Goal: Check status: Check status

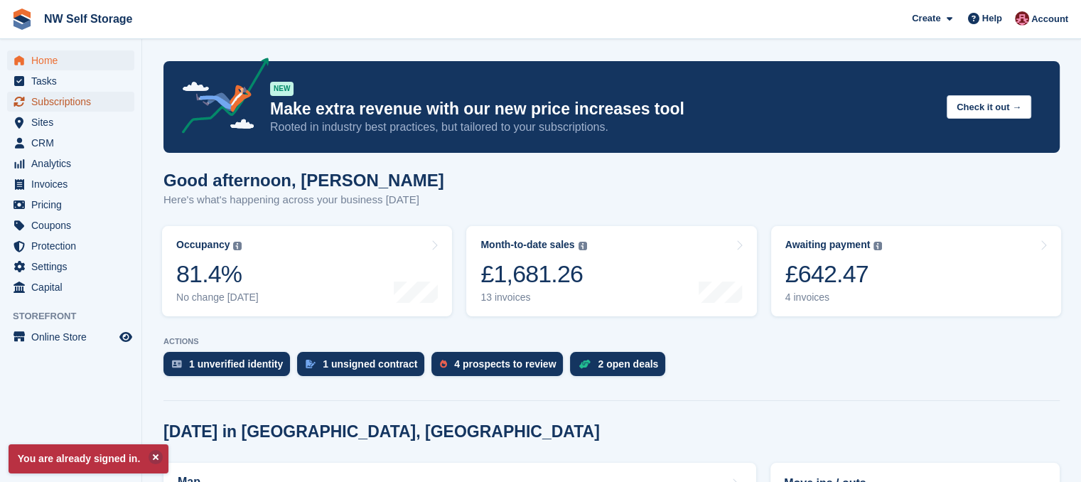
click at [75, 101] on span "Subscriptions" at bounding box center [73, 102] width 85 height 20
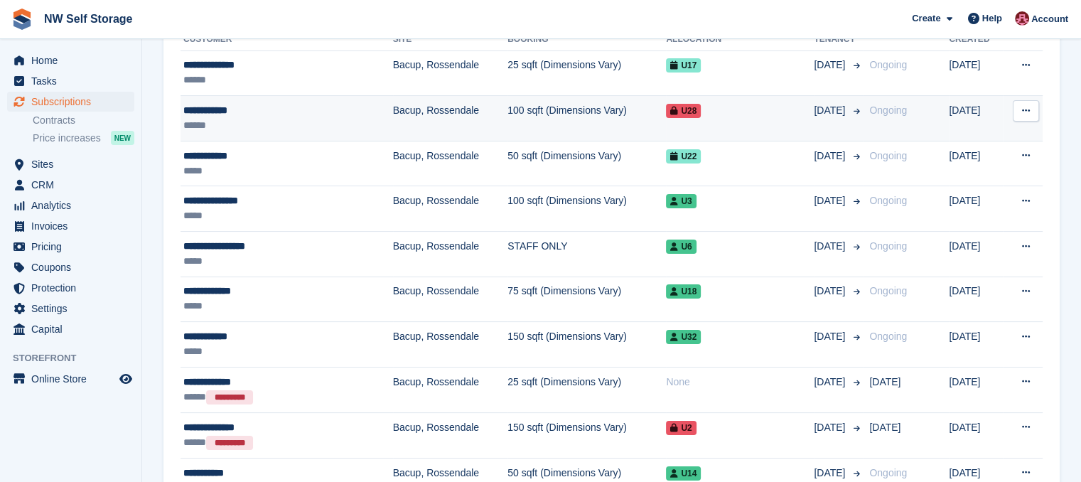
scroll to position [213, 0]
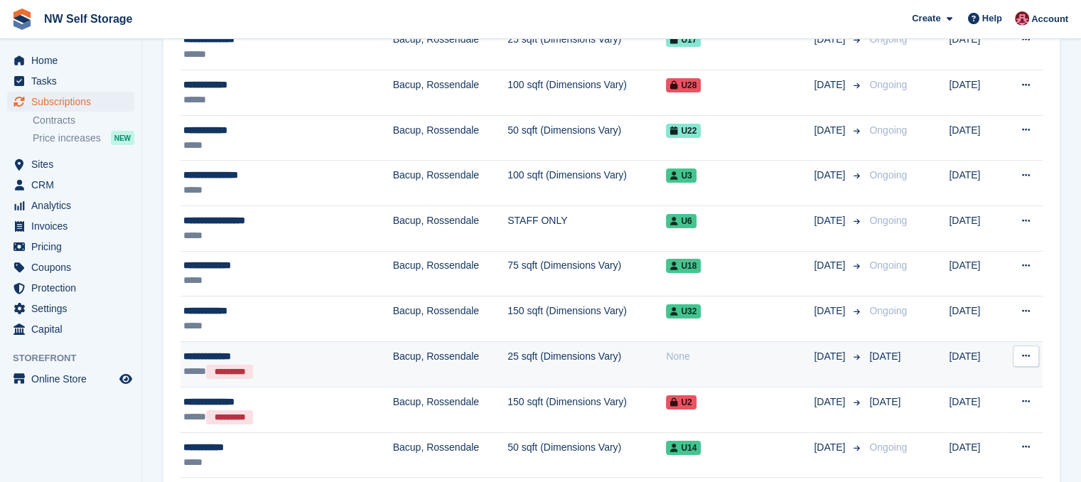
click at [393, 359] on td "Bacup, Rossendale" at bounding box center [450, 363] width 115 height 45
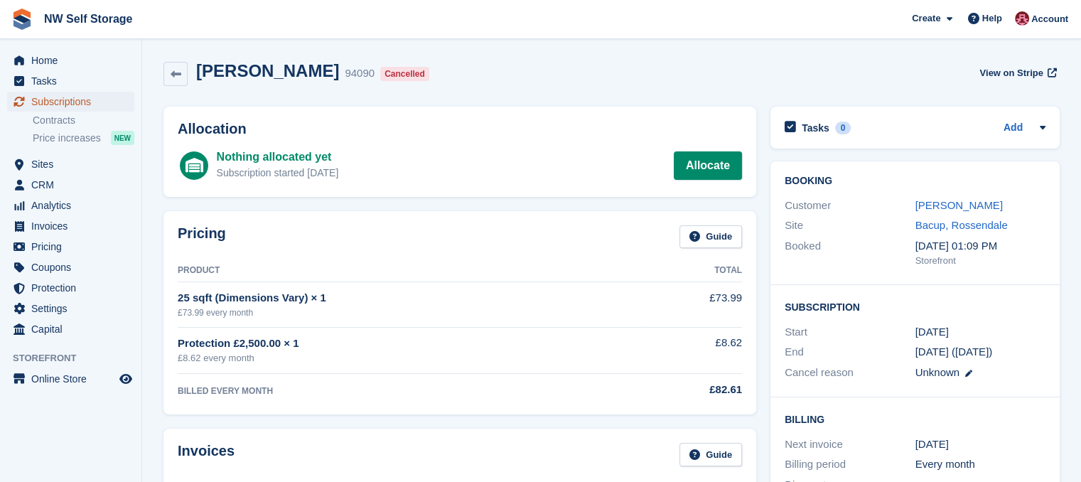
click at [63, 99] on span "Subscriptions" at bounding box center [73, 102] width 85 height 20
